Goal: Task Accomplishment & Management: Manage account settings

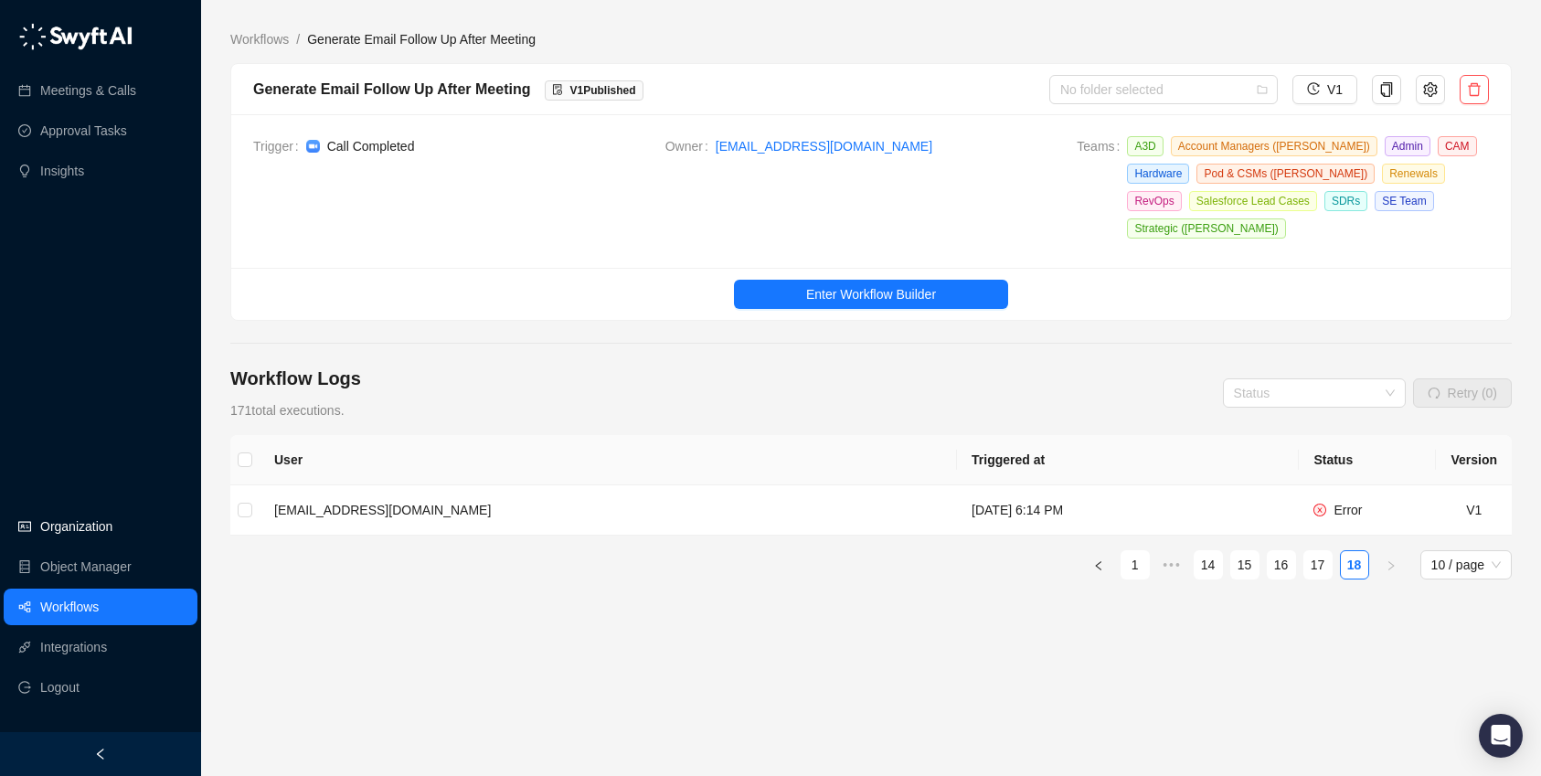
click at [77, 515] on link "Organization" at bounding box center [76, 526] width 72 height 37
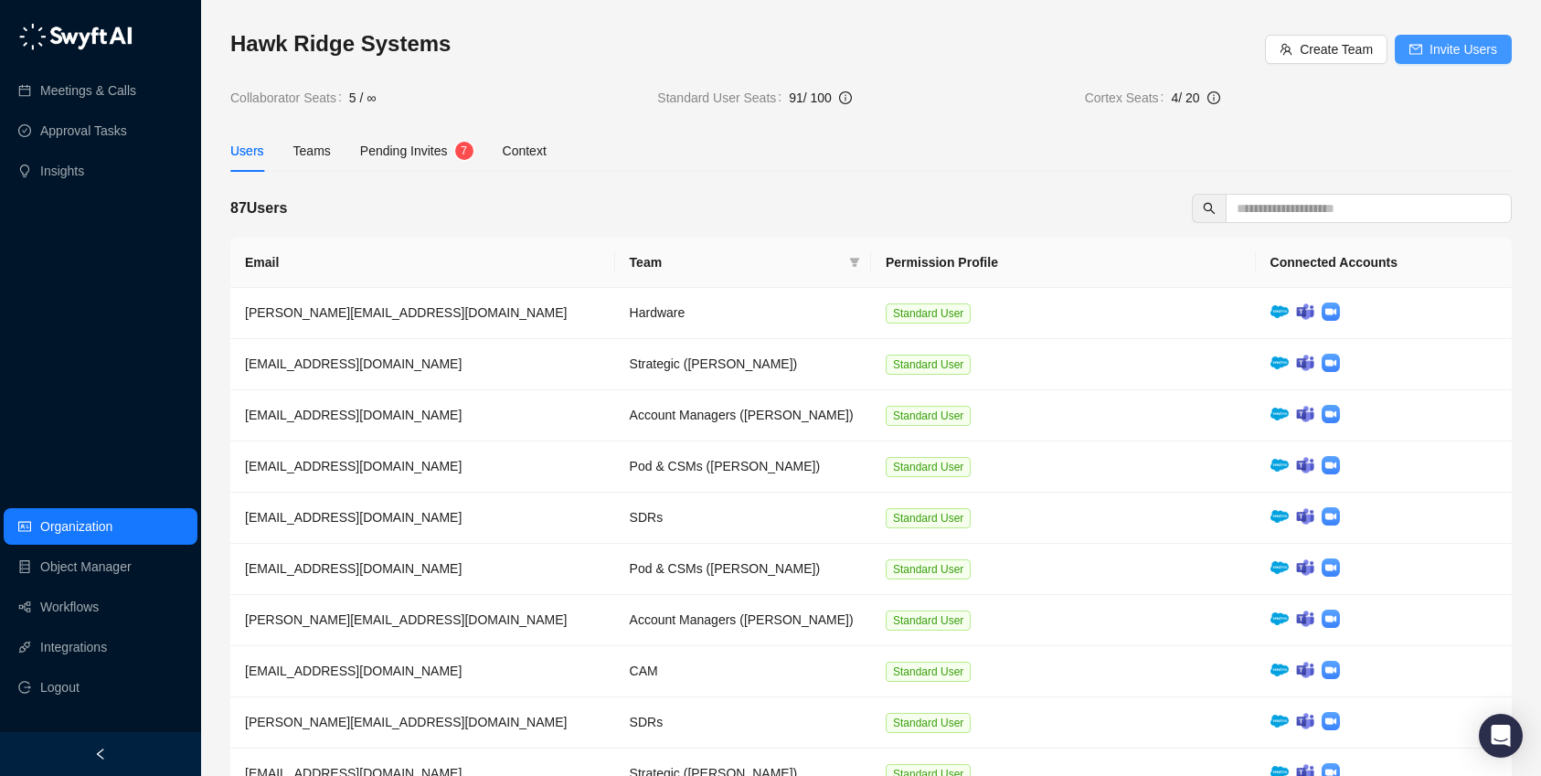
click at [1436, 39] on span "Invite Users" at bounding box center [1463, 49] width 68 height 20
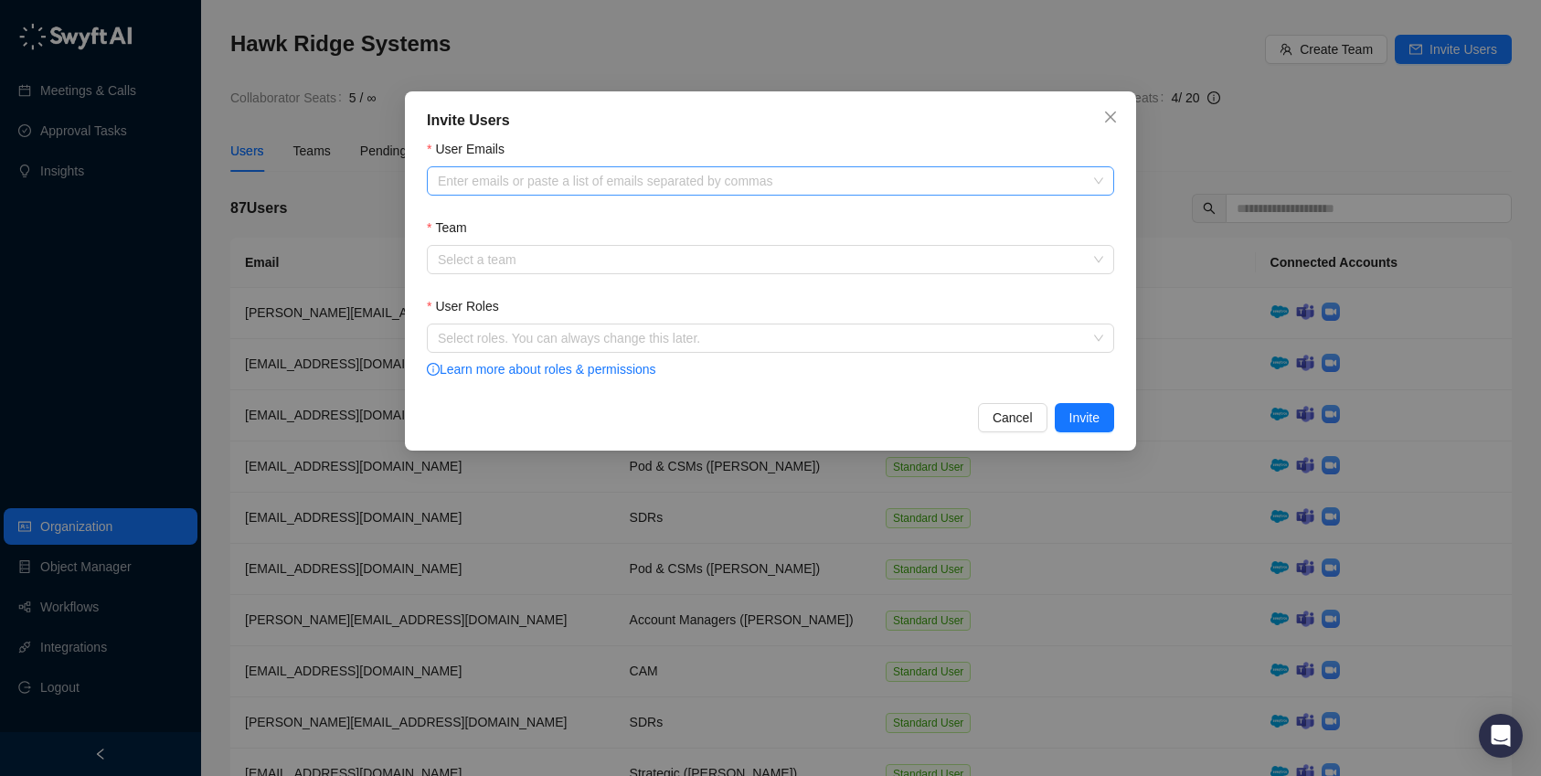
click at [474, 183] on div at bounding box center [760, 182] width 661 height 14
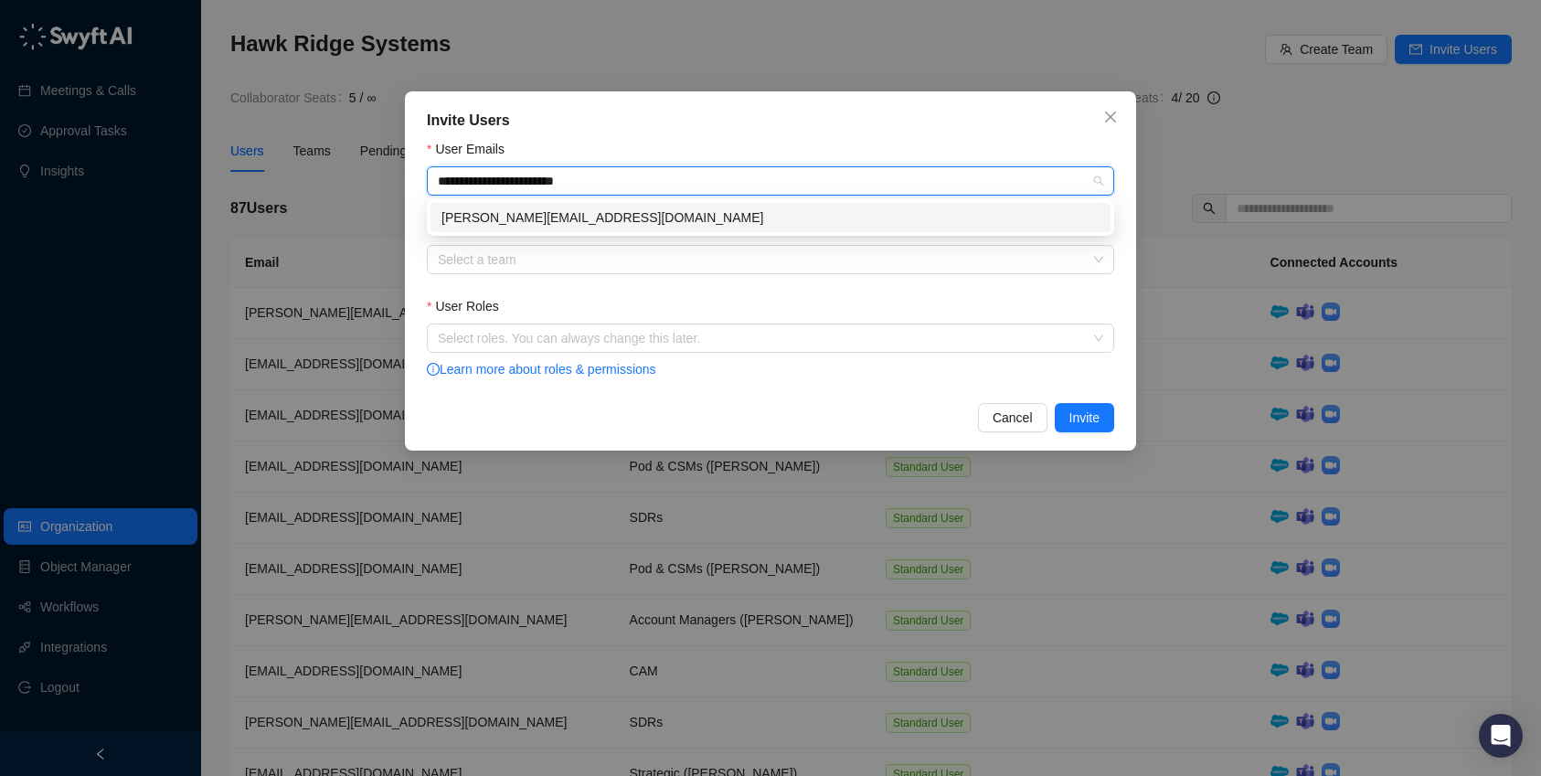
type input "**********"
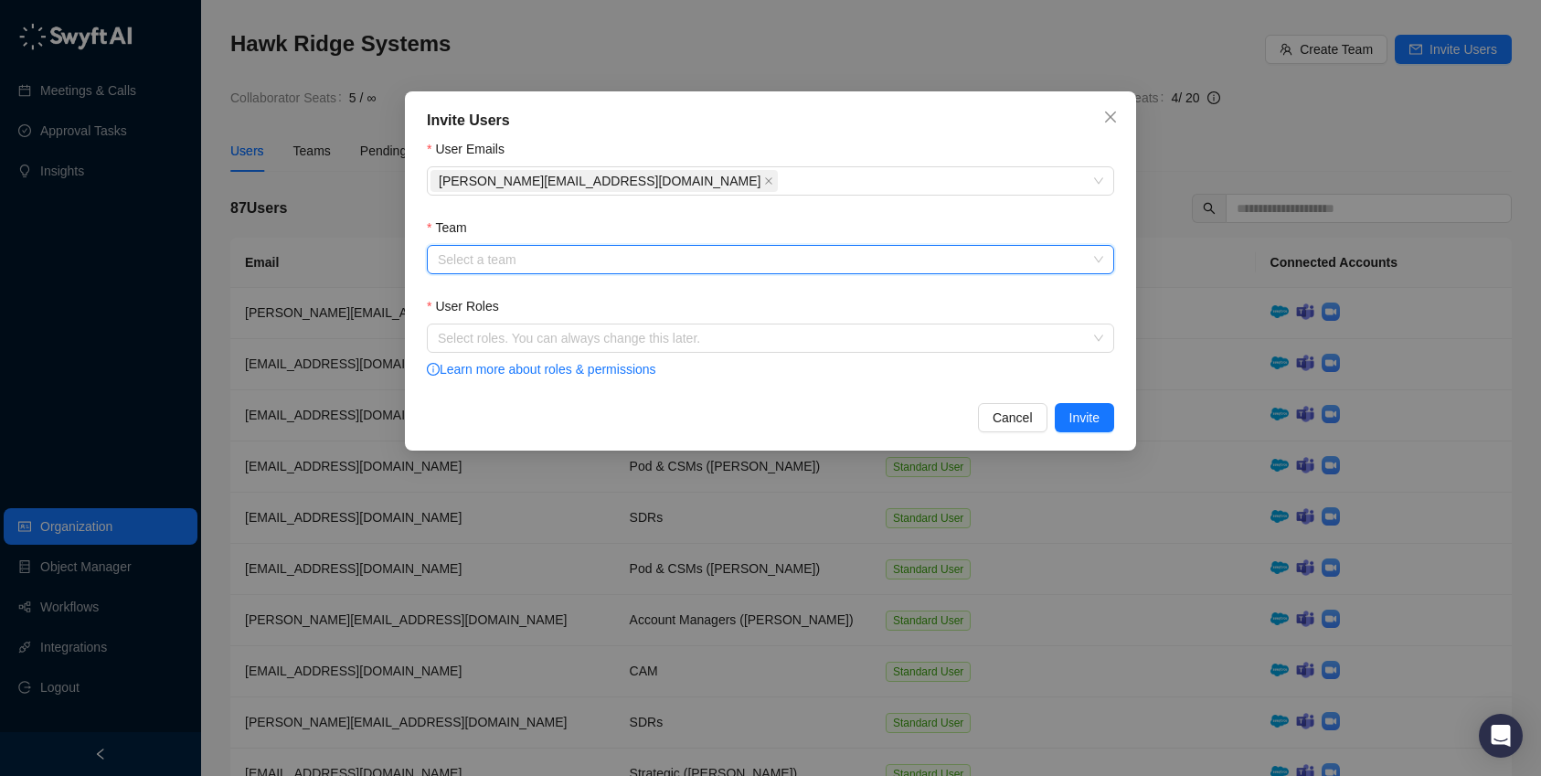
click at [513, 260] on input "Team" at bounding box center [765, 259] width 654 height 27
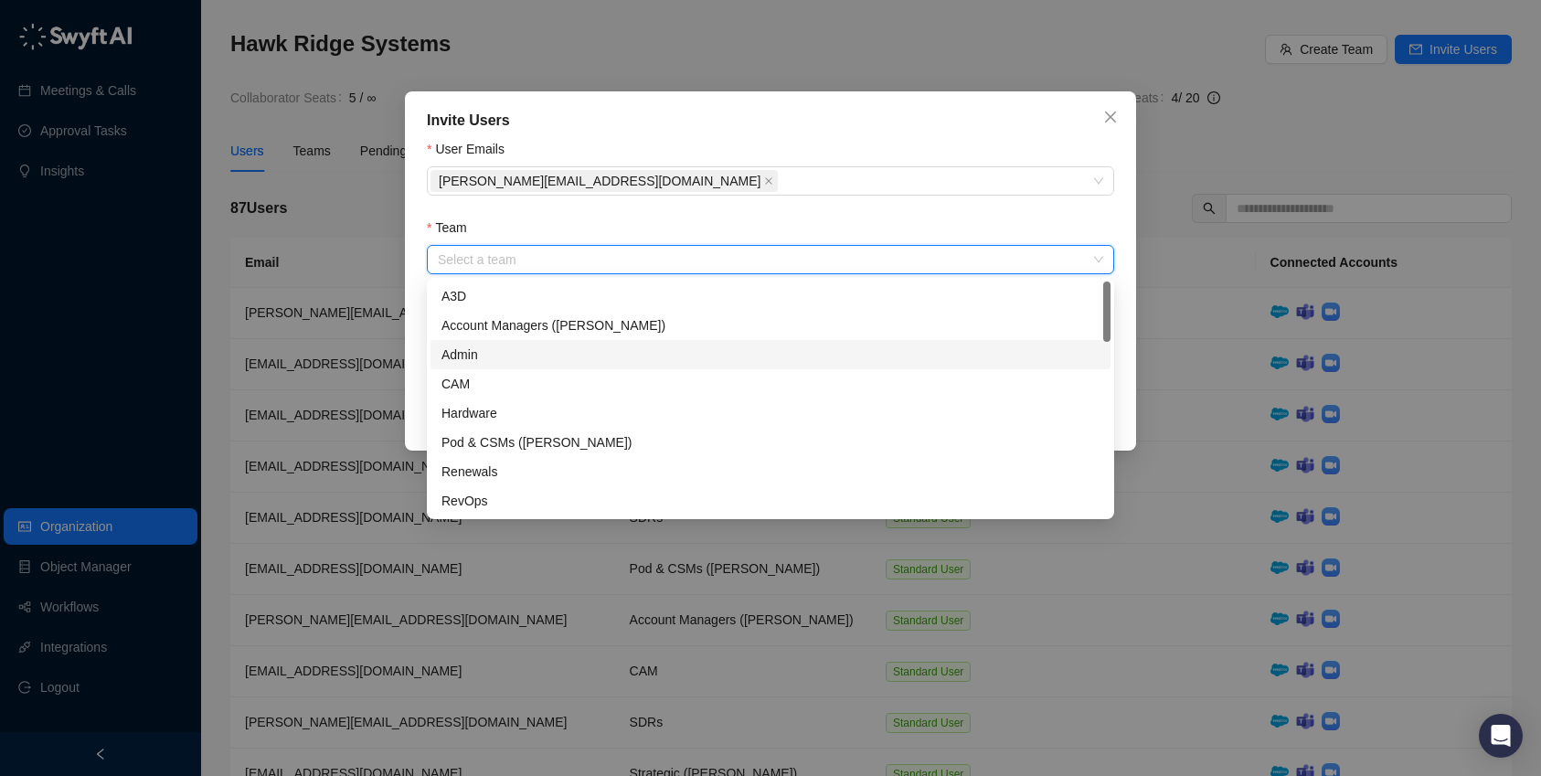
click at [456, 348] on div "Admin" at bounding box center [770, 354] width 658 height 20
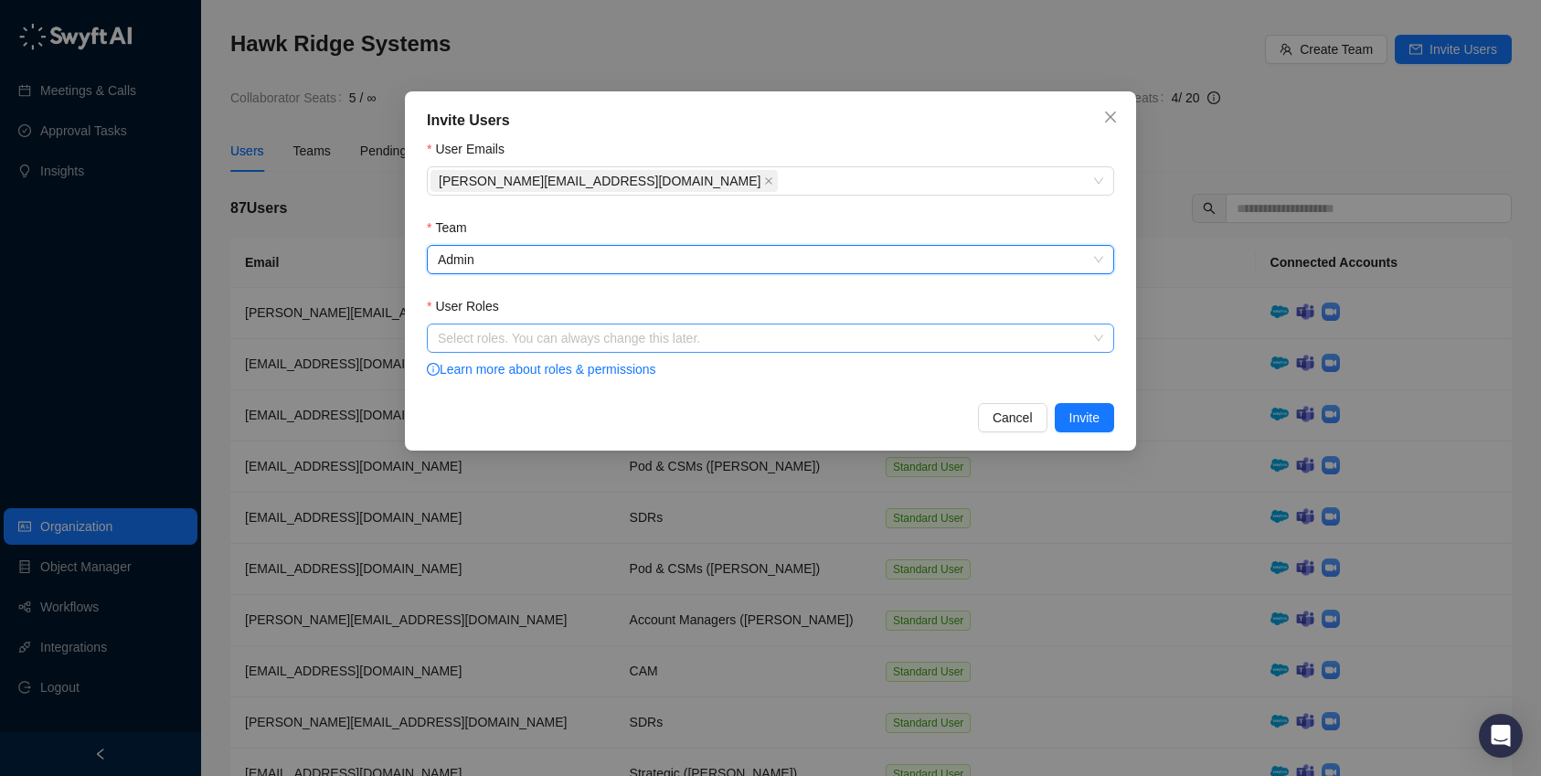
click at [522, 341] on div at bounding box center [760, 339] width 661 height 14
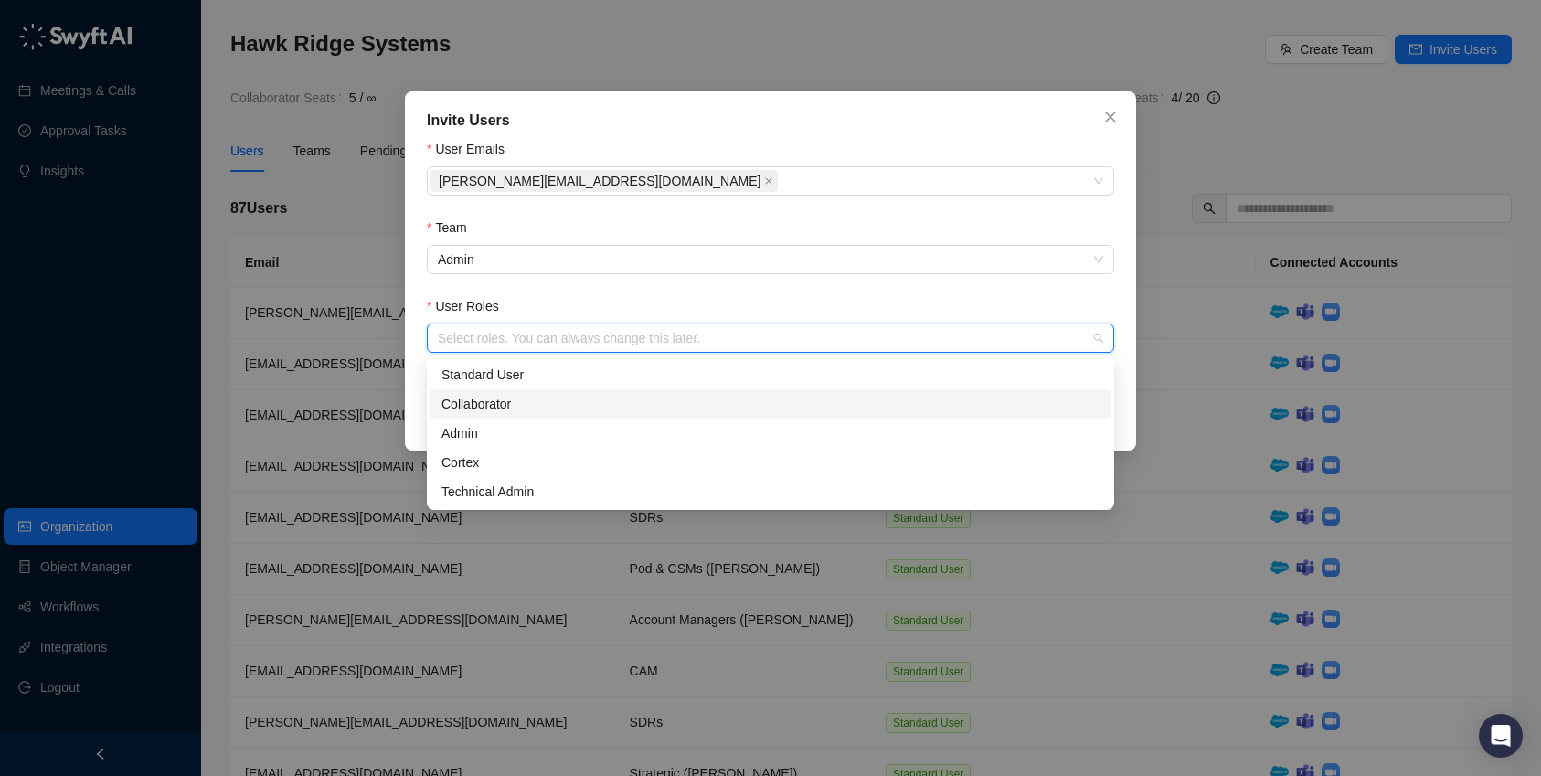
click at [503, 397] on div "Collaborator" at bounding box center [770, 404] width 658 height 20
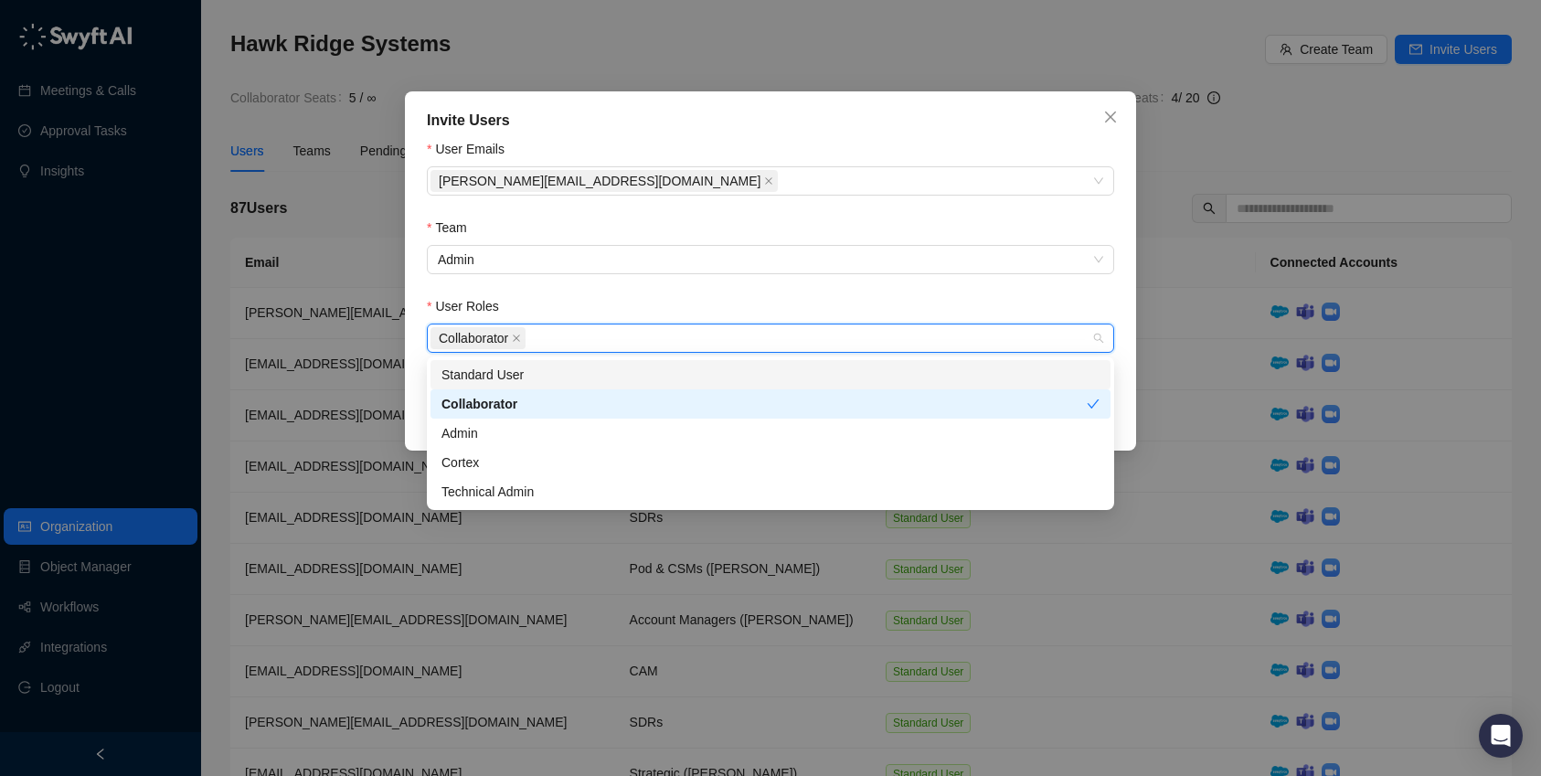
click at [506, 366] on div "Standard User" at bounding box center [770, 375] width 658 height 20
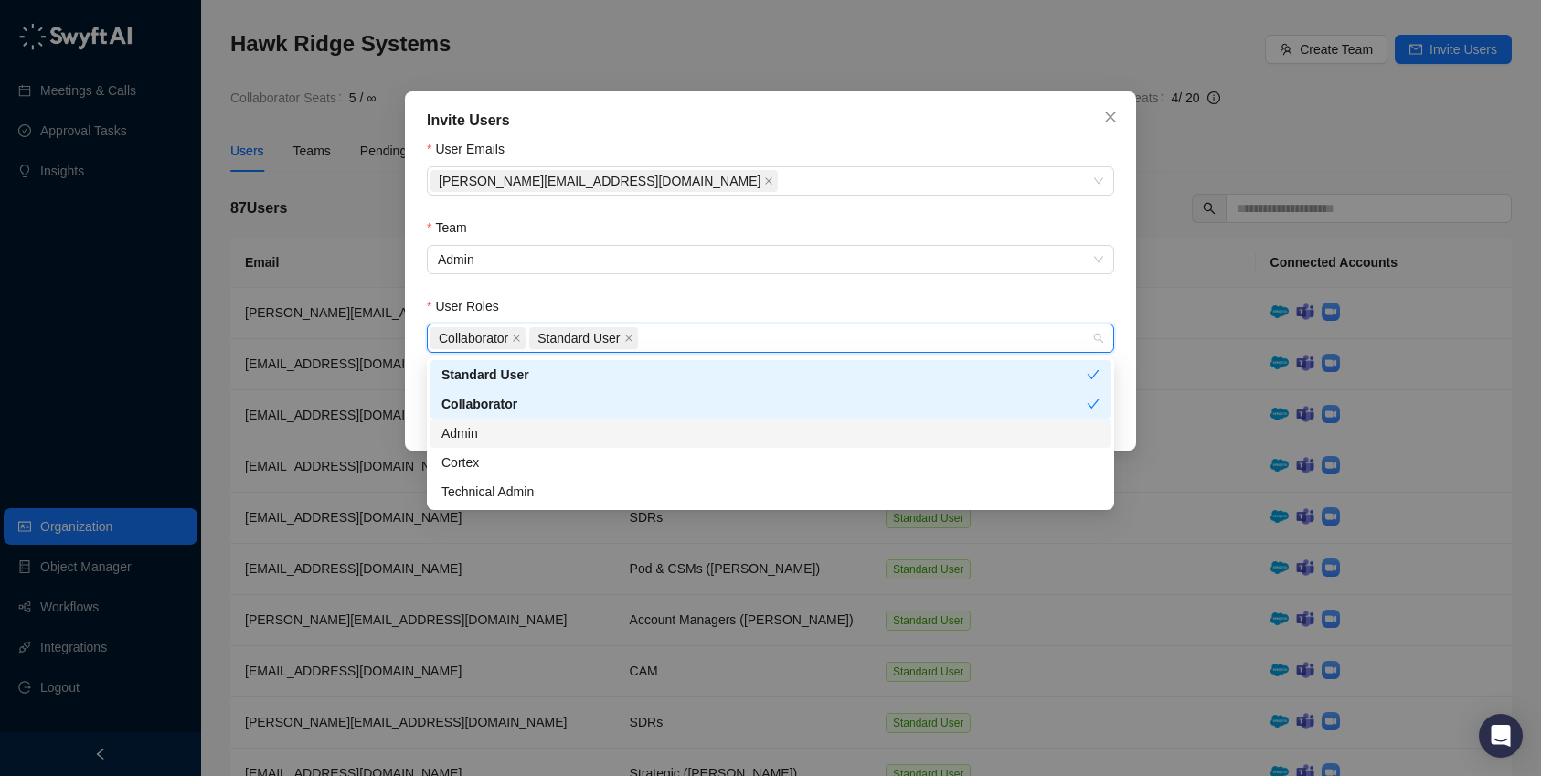
click at [498, 423] on div "Admin" at bounding box center [770, 433] width 658 height 20
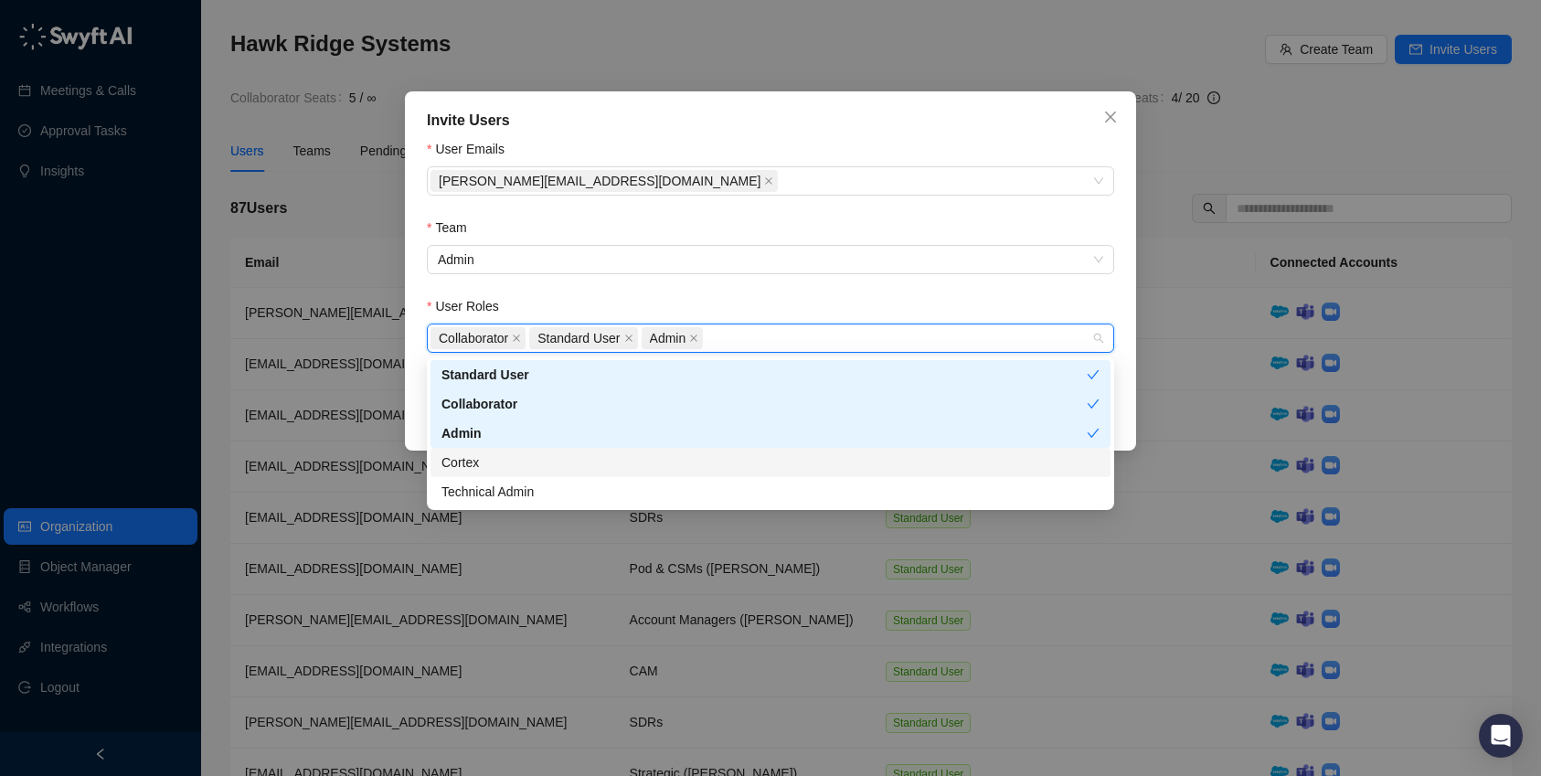
click at [489, 467] on div "Cortex" at bounding box center [770, 462] width 658 height 20
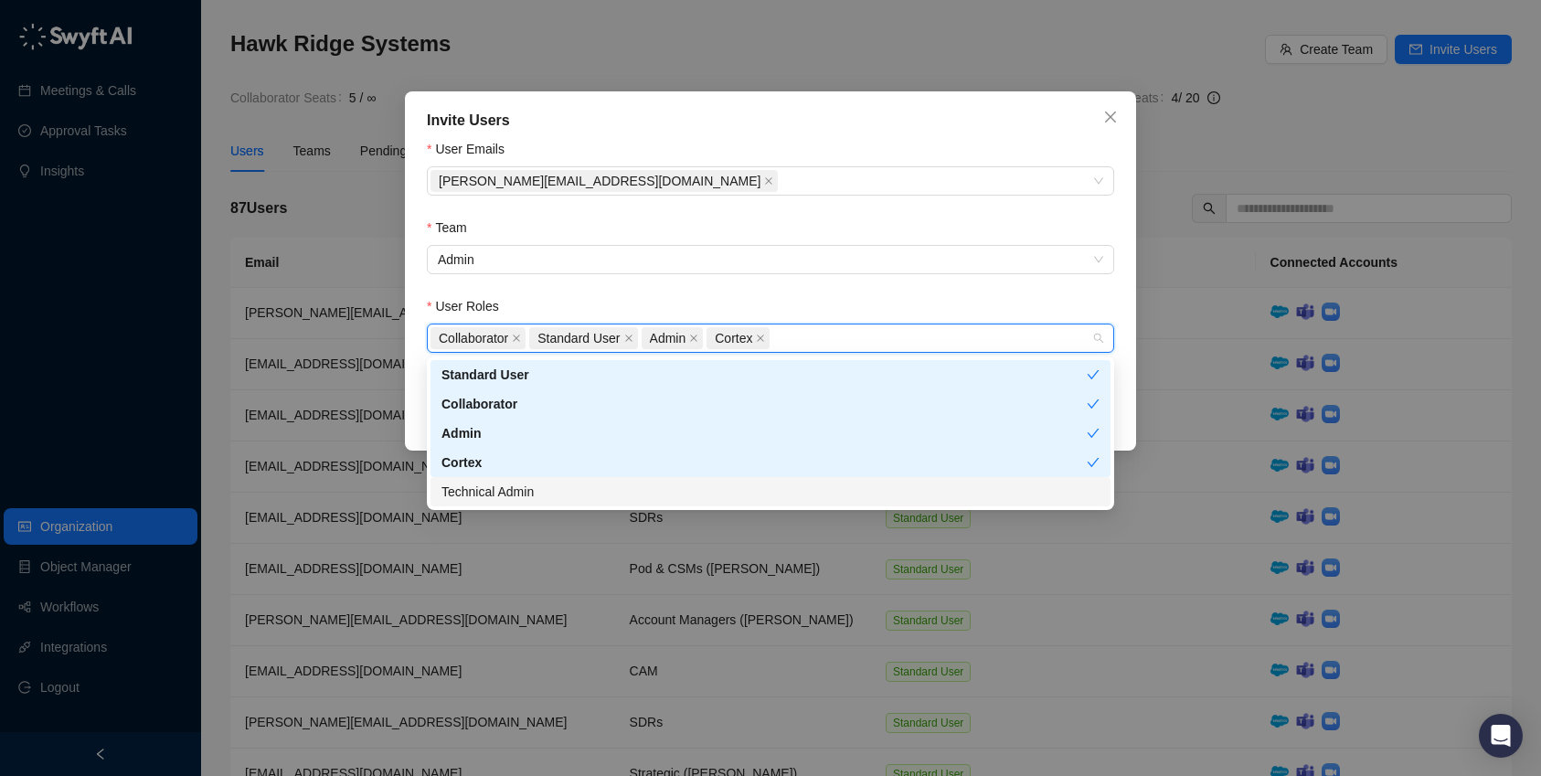
click at [492, 494] on div "Technical Admin" at bounding box center [770, 492] width 658 height 20
click at [1026, 199] on form "User Emails [EMAIL_ADDRESS][DOMAIN_NAME] Team Admin User Roles Collaborator Sta…" at bounding box center [770, 260] width 687 height 242
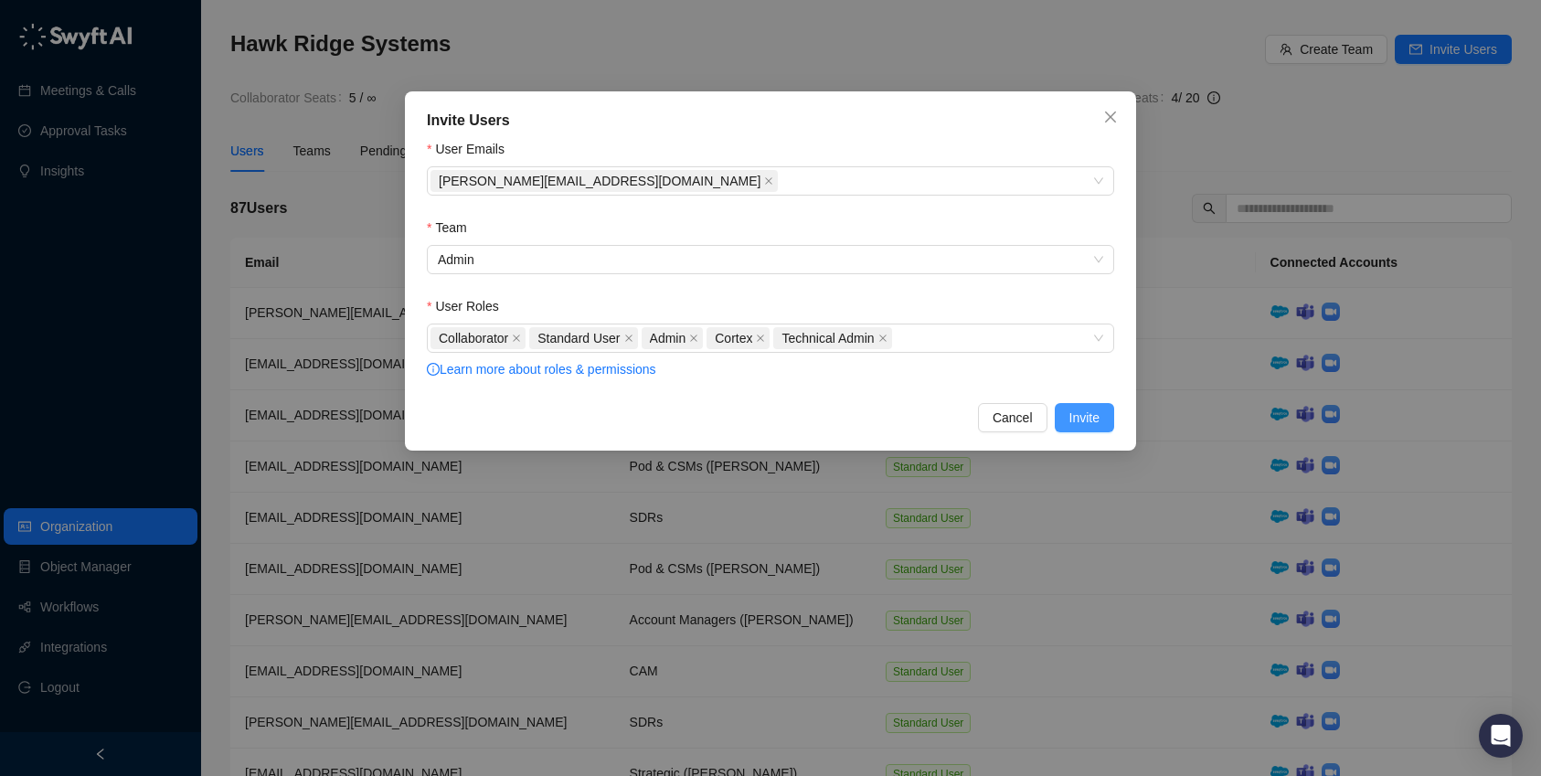
click at [1087, 425] on span "Invite" at bounding box center [1084, 418] width 30 height 20
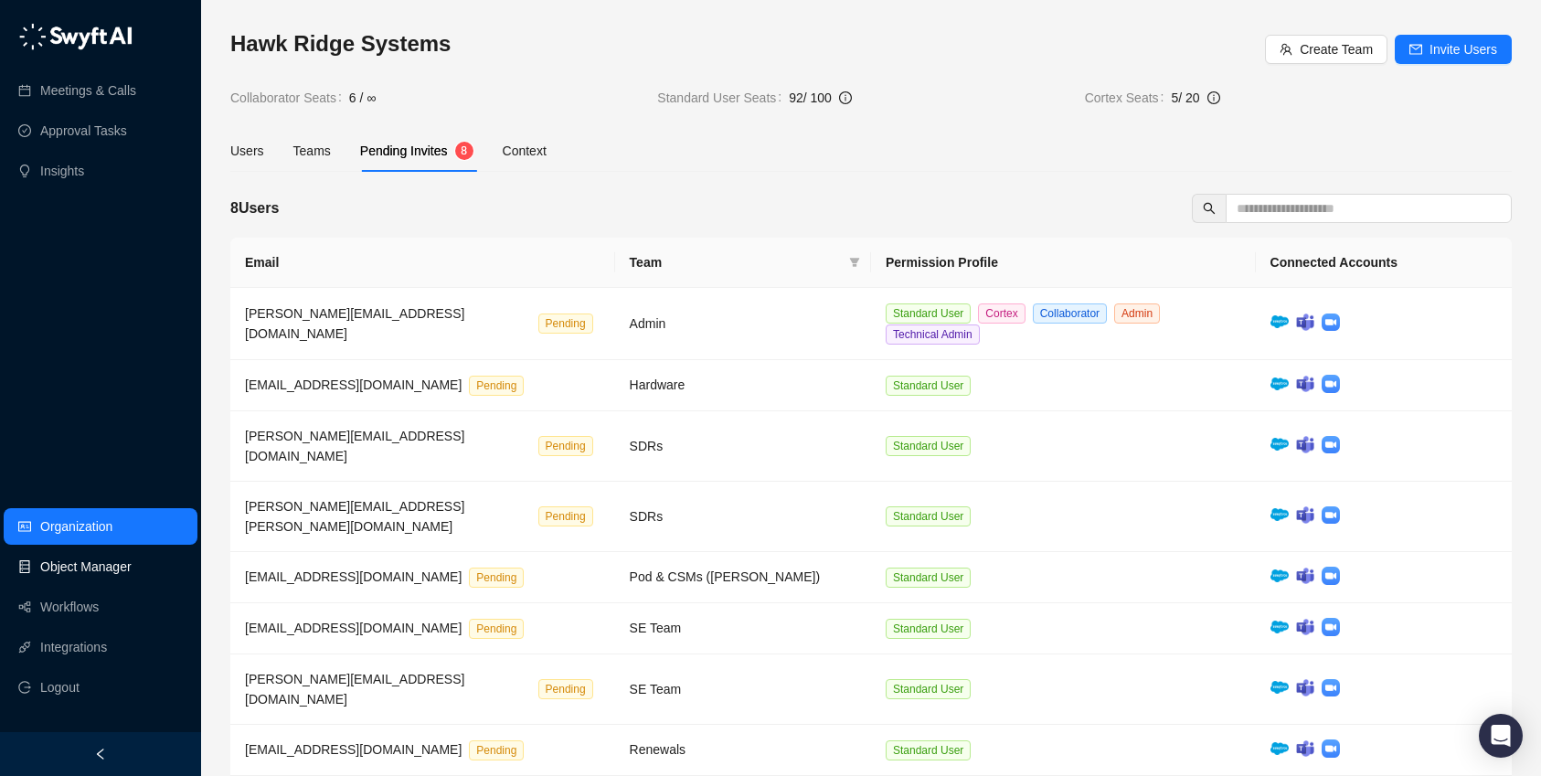
click at [87, 570] on link "Object Manager" at bounding box center [85, 566] width 91 height 37
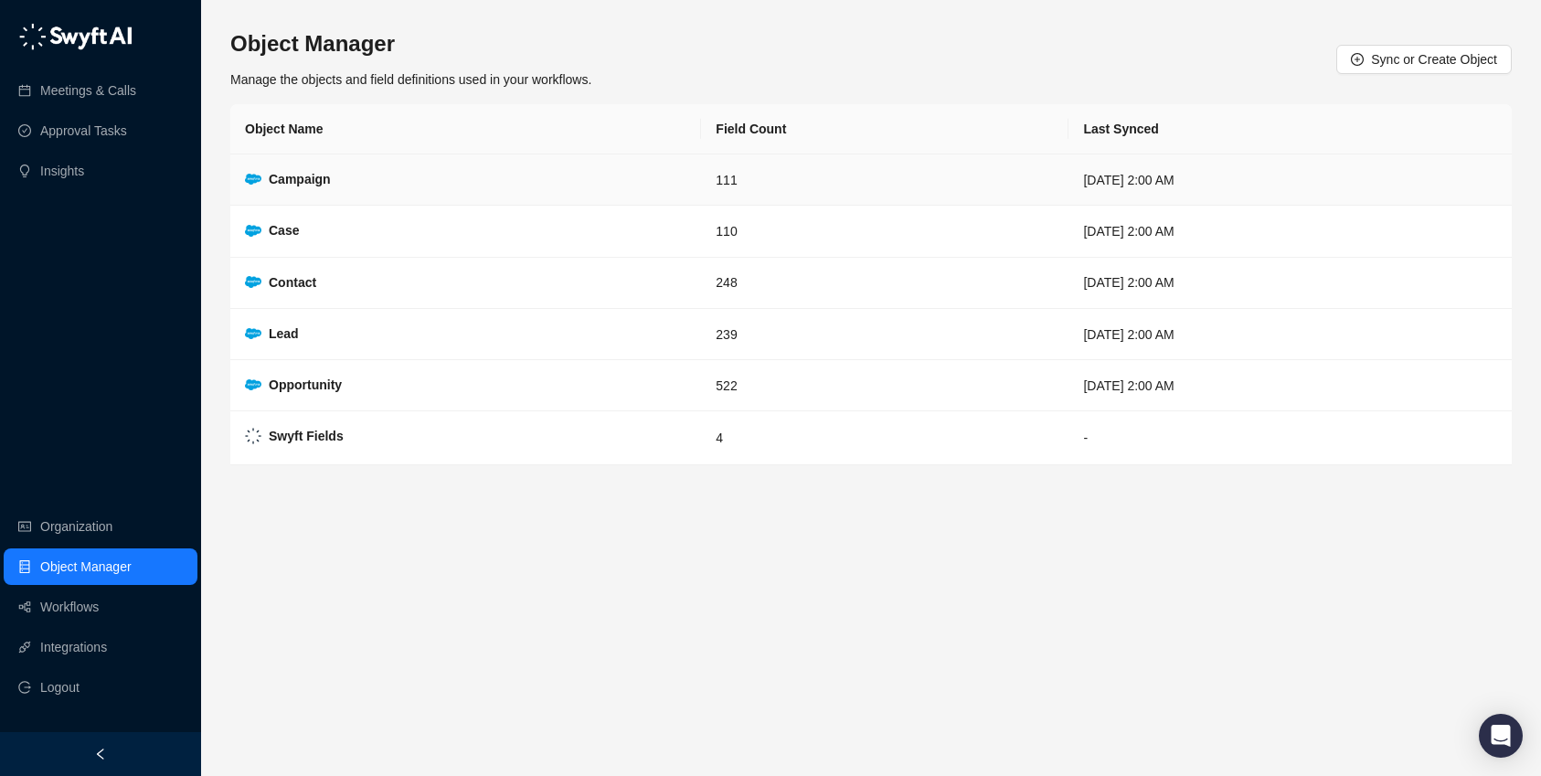
click at [314, 176] on strong "Campaign" at bounding box center [300, 179] width 62 height 15
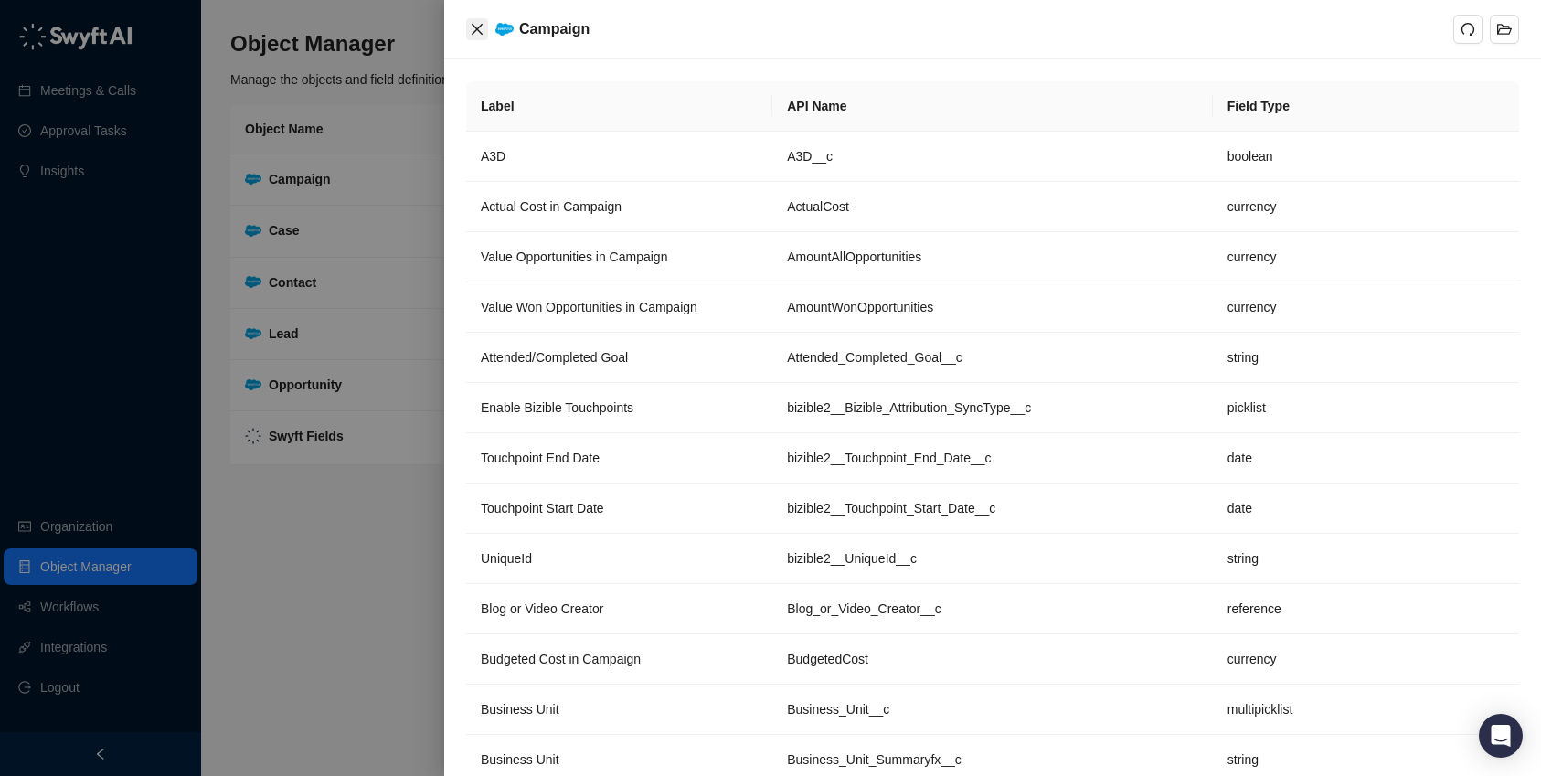
click at [472, 32] on icon "close" at bounding box center [476, 29] width 11 height 11
